Goal: Task Accomplishment & Management: Use online tool/utility

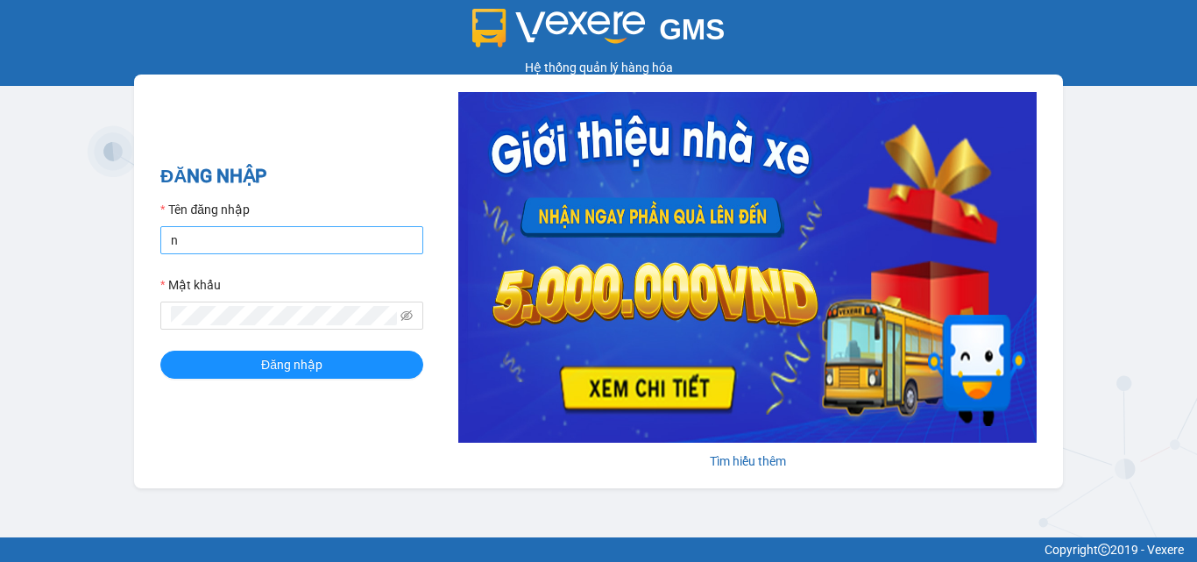
type input "naodt.thanhbuoi"
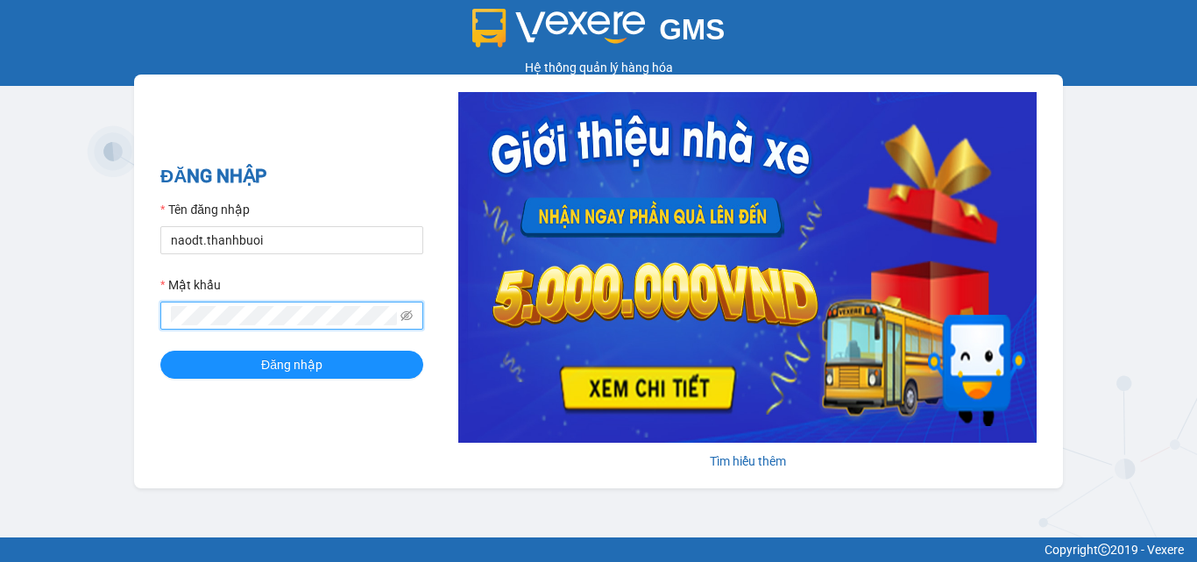
click at [160, 350] on button "Đăng nhập" at bounding box center [291, 364] width 263 height 28
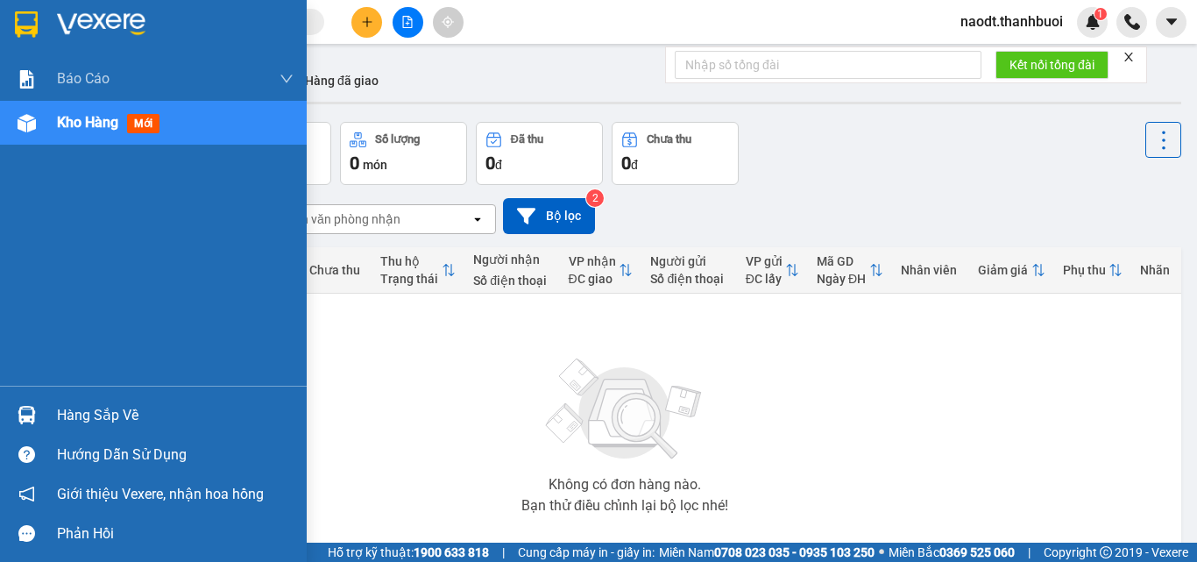
click at [77, 125] on span "Kho hàng" at bounding box center [87, 122] width 61 height 17
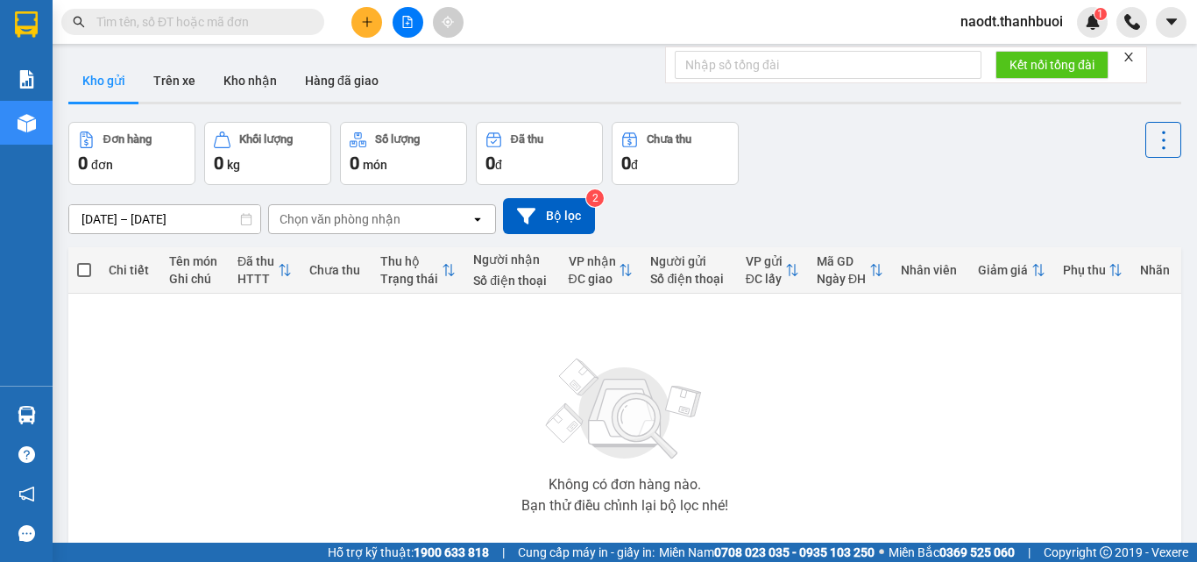
click at [238, 26] on input "text" at bounding box center [199, 21] width 207 height 19
paste input "0946388267"
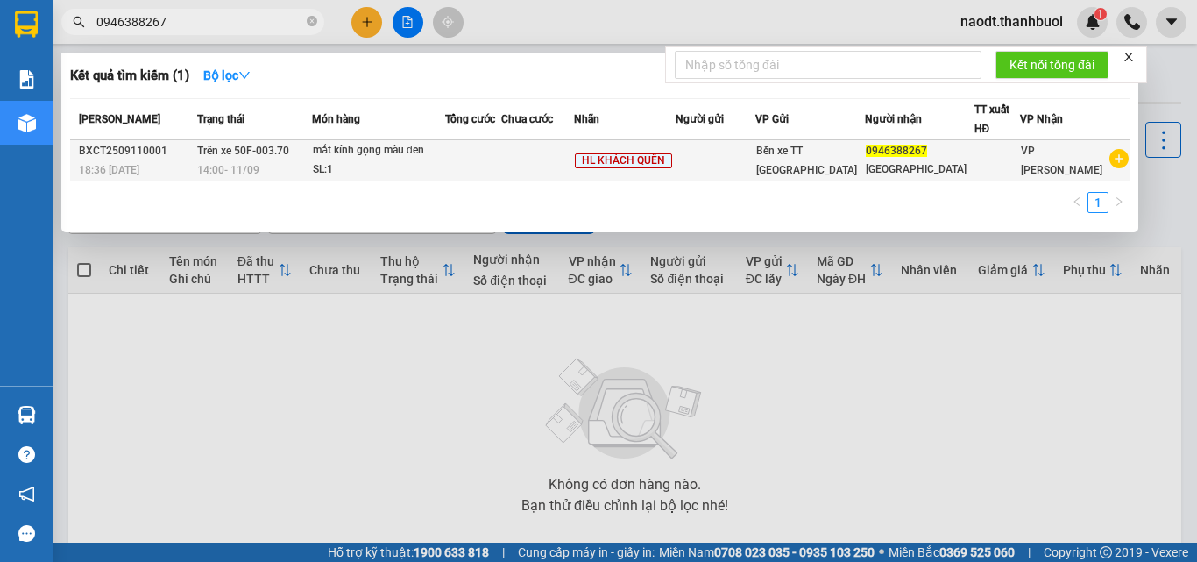
type input "0946388267"
click at [187, 157] on div "BXCT2509110001" at bounding box center [135, 151] width 113 height 18
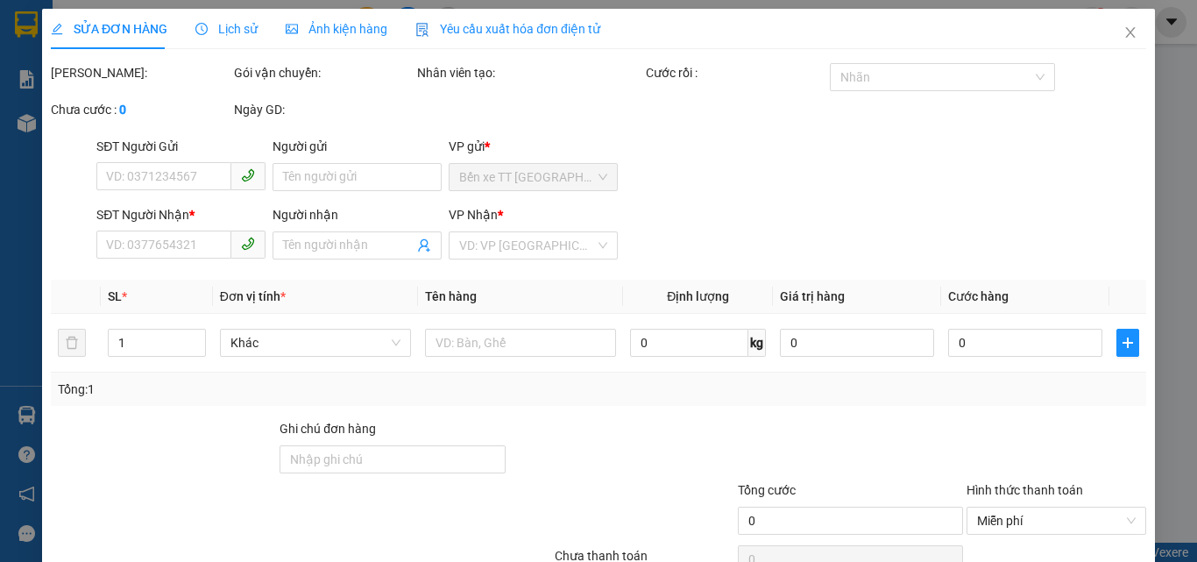
type input "0946388267"
type input "Minh Lộc"
type input "NVPV Huỳnh Quốc Khánh nộp của giường 17A"
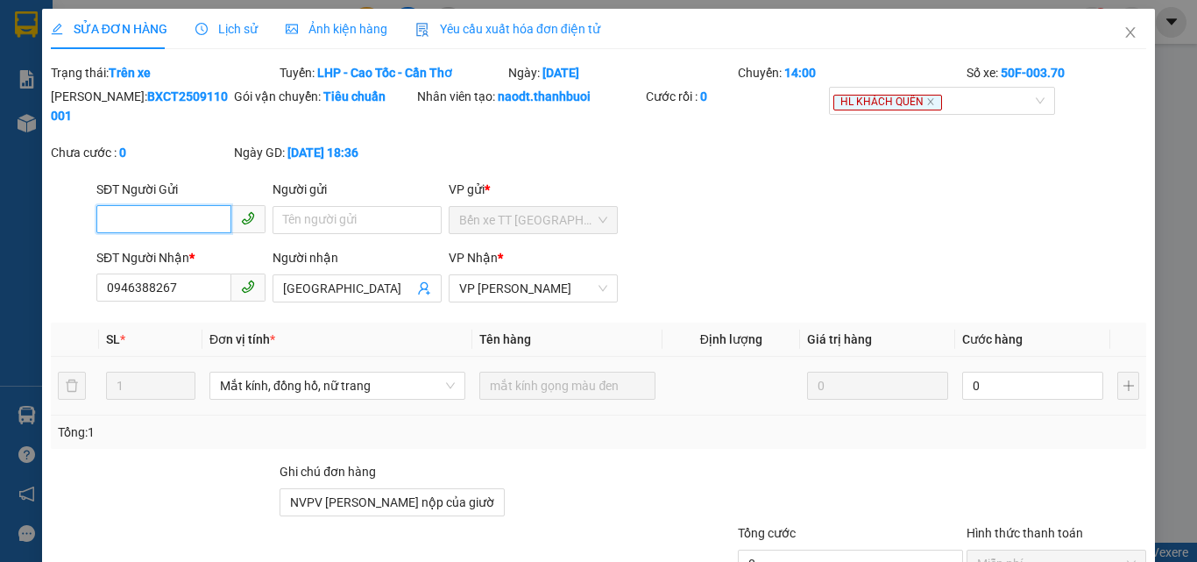
scroll to position [114, 0]
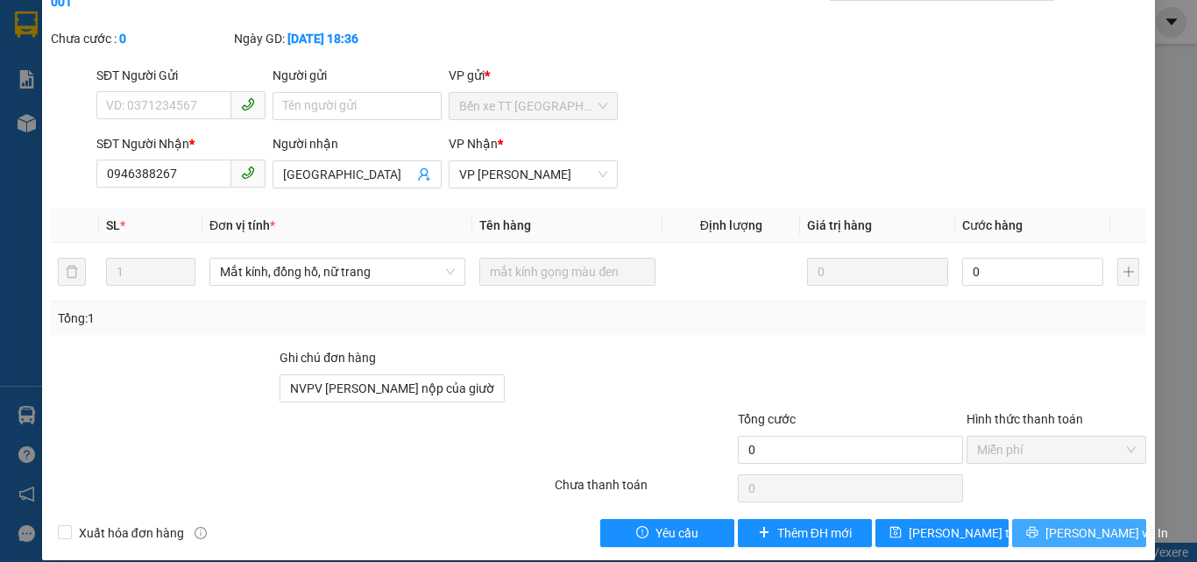
click at [1060, 523] on span "Lưu và In" at bounding box center [1106, 532] width 123 height 19
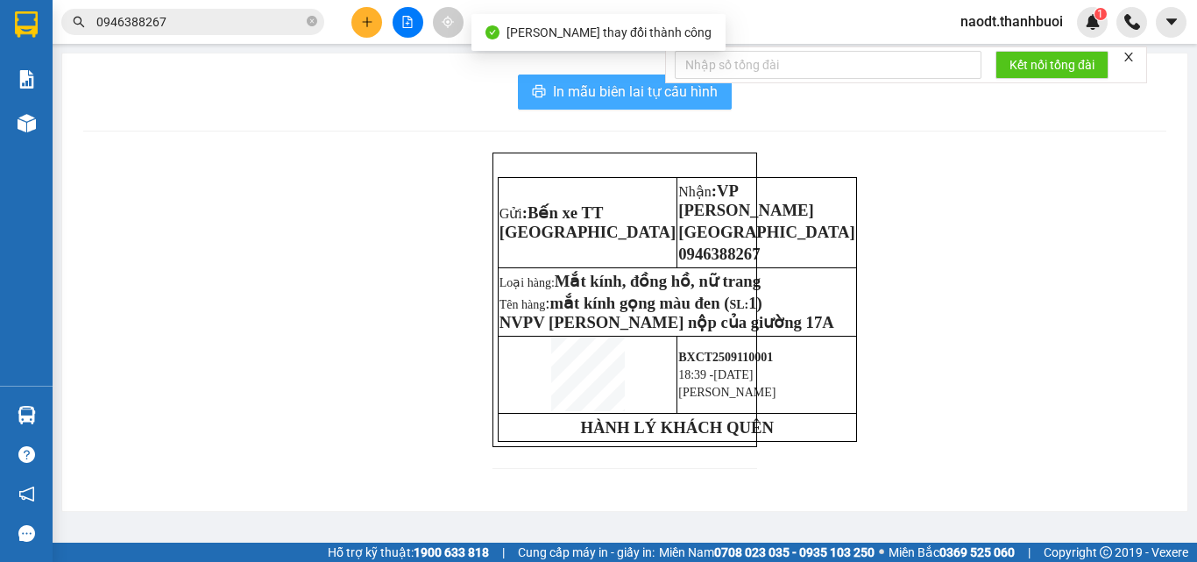
click at [615, 93] on span "In mẫu biên lai tự cấu hình" at bounding box center [635, 92] width 165 height 22
